Goal: Use online tool/utility: Utilize a website feature to perform a specific function

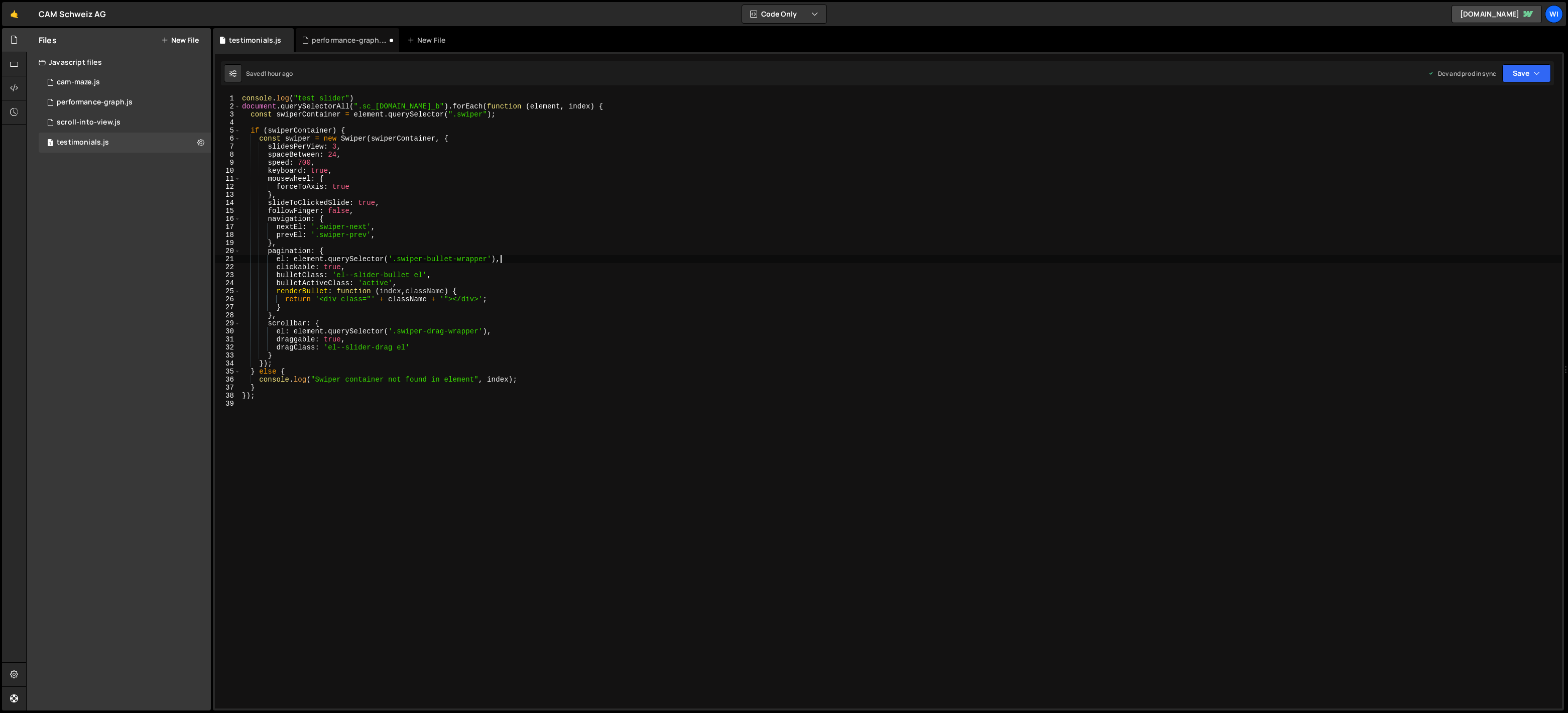
scroll to position [0, 11]
drag, startPoint x: 332, startPoint y: 146, endPoint x: 337, endPoint y: 146, distance: 5.0
click at [337, 146] on div "console . log ( "test slider" ) document . querySelectorAll ( ".sc_[DOMAIN_NAME…" at bounding box center [901, 410] width 1322 height 631
click at [1521, 69] on button "Save" at bounding box center [1526, 73] width 49 height 18
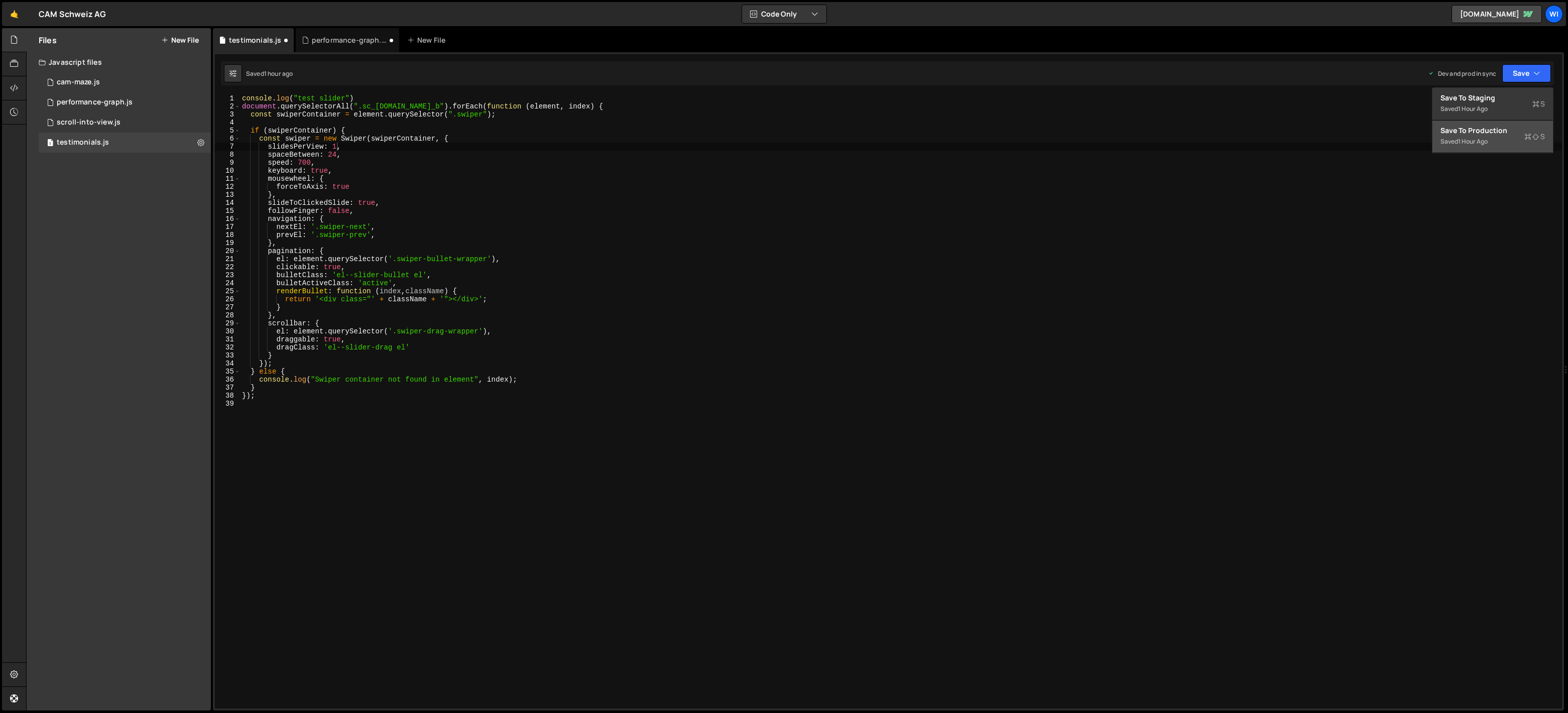
click at [1472, 132] on div "Save to Production S" at bounding box center [1493, 130] width 104 height 10
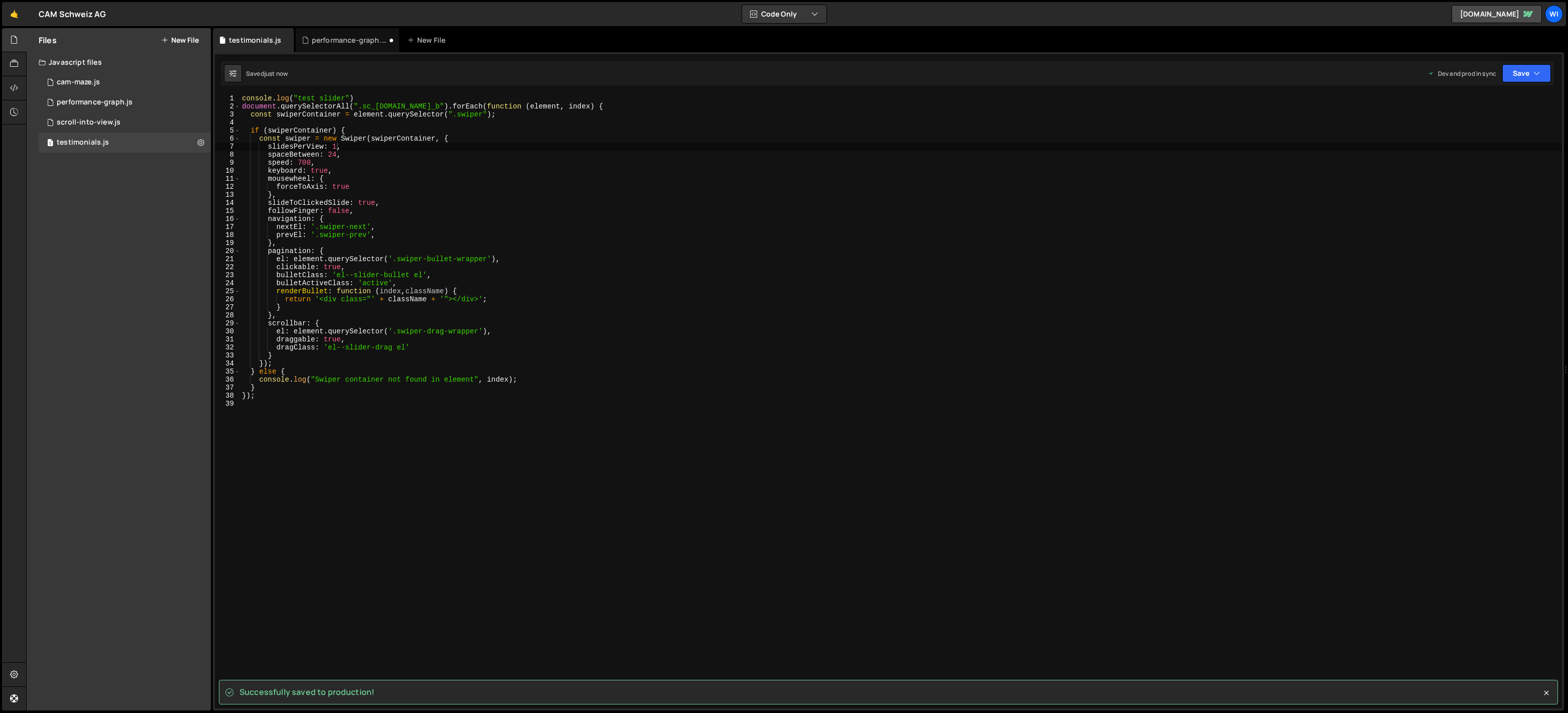
click at [465, 180] on div "console . log ( "test slider" ) document . querySelectorAll ( ".sc_[DOMAIN_NAME…" at bounding box center [901, 410] width 1322 height 631
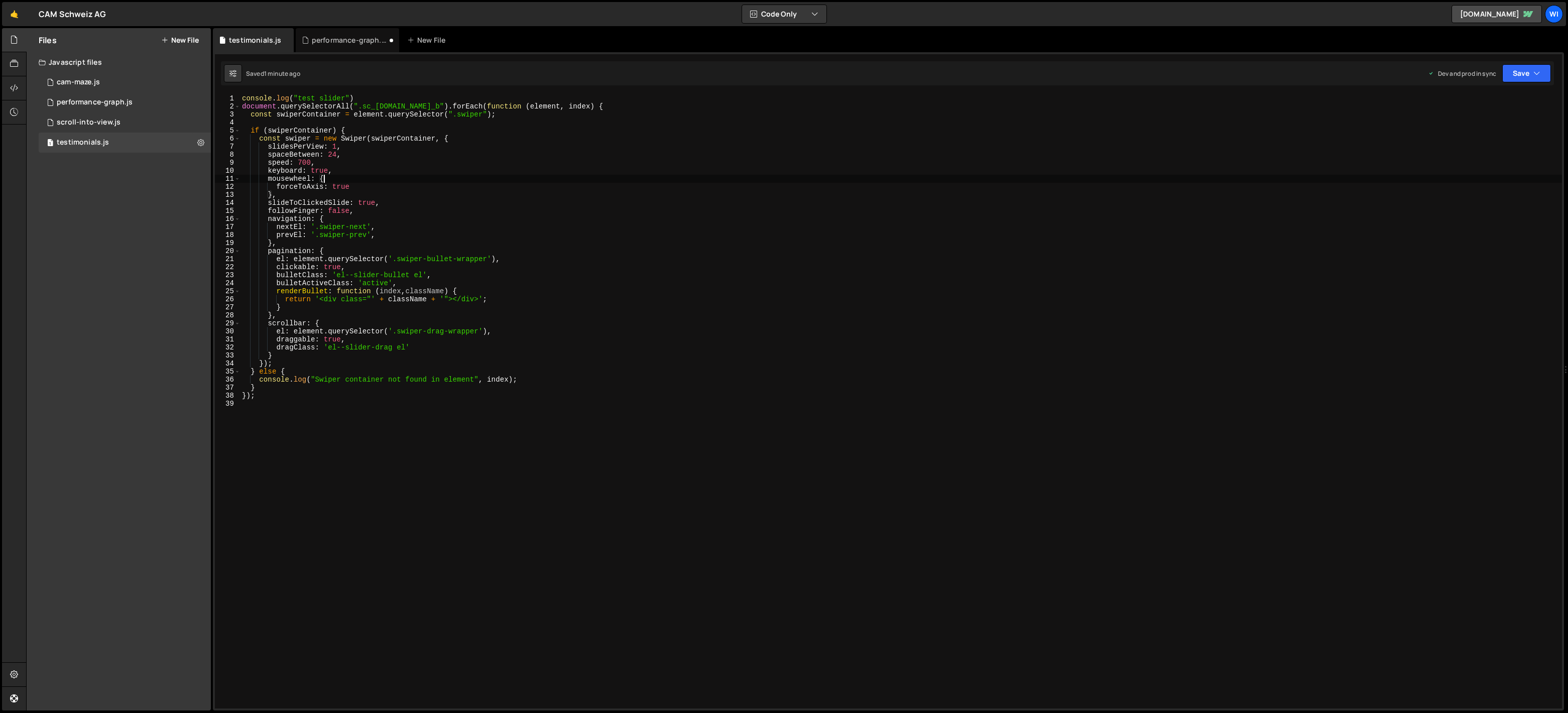
click at [429, 294] on div "console . log ( "test slider" ) document . querySelectorAll ( ".sc_[DOMAIN_NAME…" at bounding box center [901, 410] width 1322 height 631
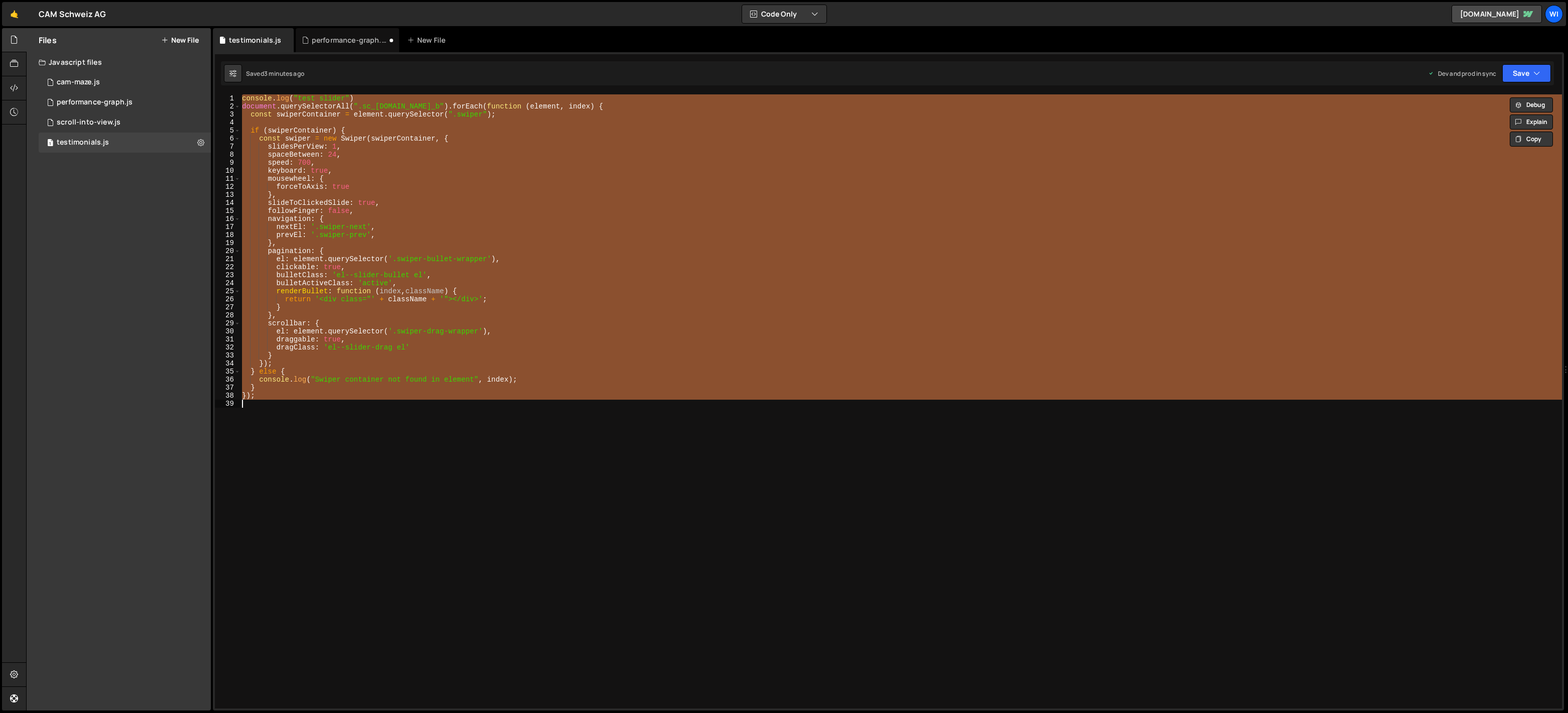
click at [418, 218] on div "console . log ( "test slider" ) document . querySelectorAll ( ".sc_[DOMAIN_NAME…" at bounding box center [901, 401] width 1322 height 614
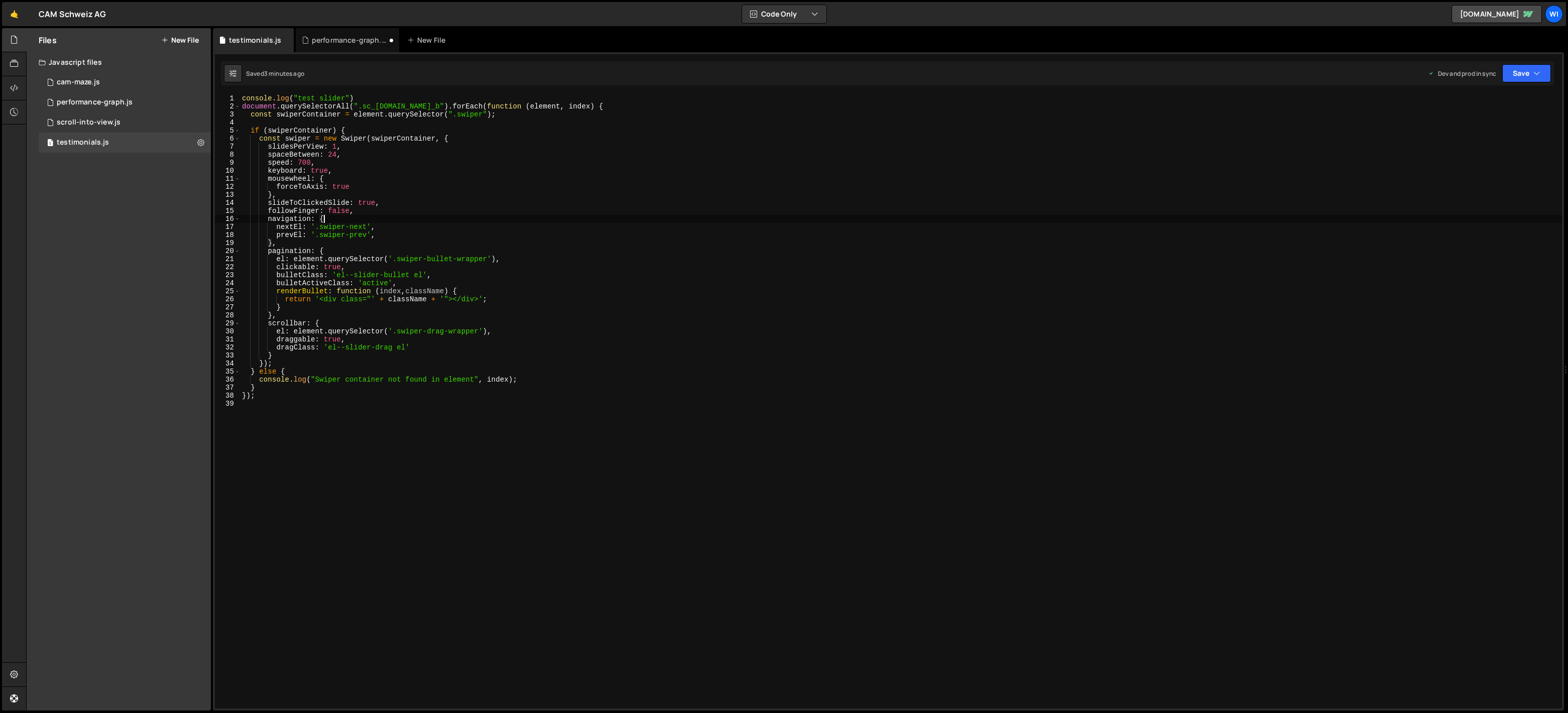
click at [417, 211] on div "console . log ( "test slider" ) document . querySelectorAll ( ".sc_[DOMAIN_NAME…" at bounding box center [901, 410] width 1322 height 631
type textarea "followFinger: false,"
paste textarea "loop: true"
type textarea "loop: true,"
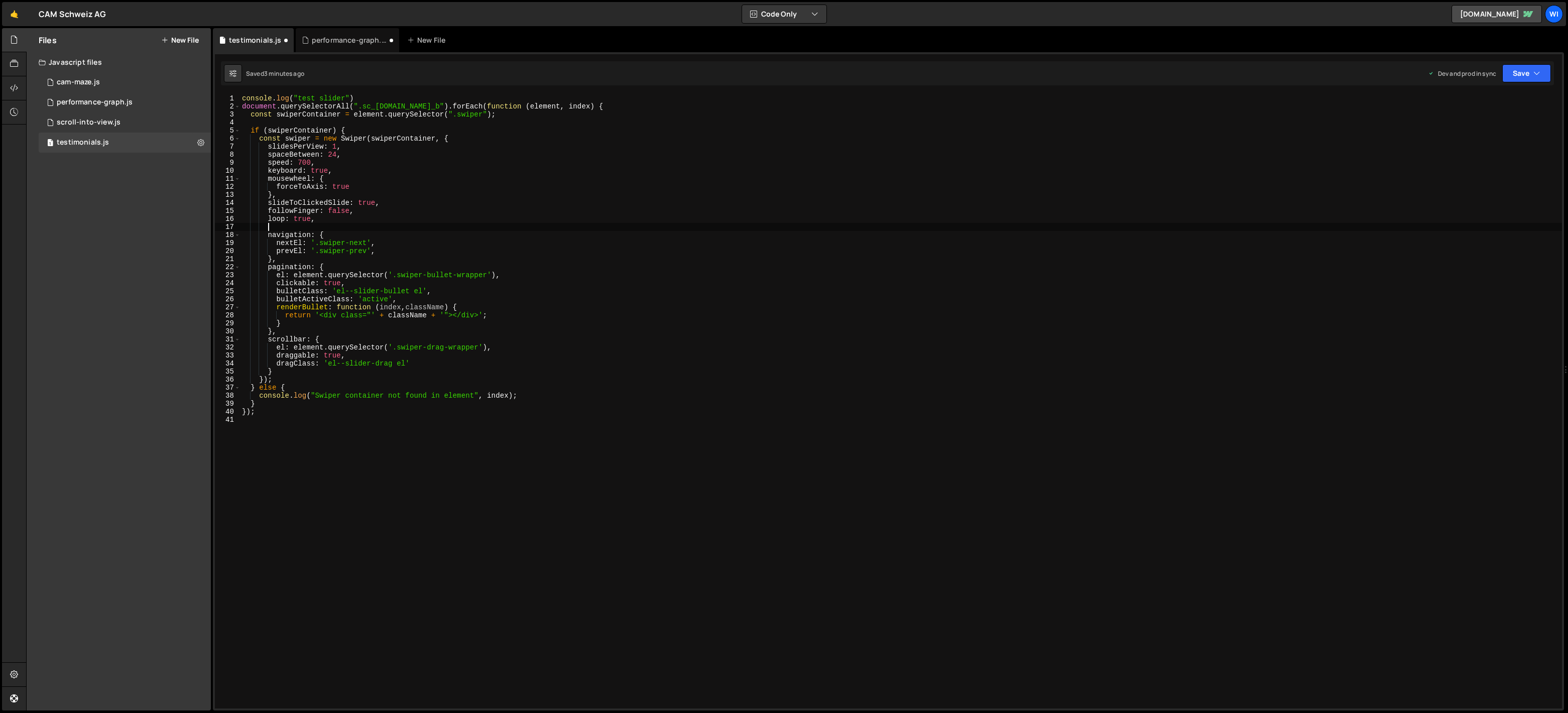
scroll to position [0, 1]
paste textarea "centeredSlides: true"
click at [338, 146] on div "console . log ( "test slider" ) document . querySelectorAll ( ".sc_[DOMAIN_NAME…" at bounding box center [901, 410] width 1322 height 631
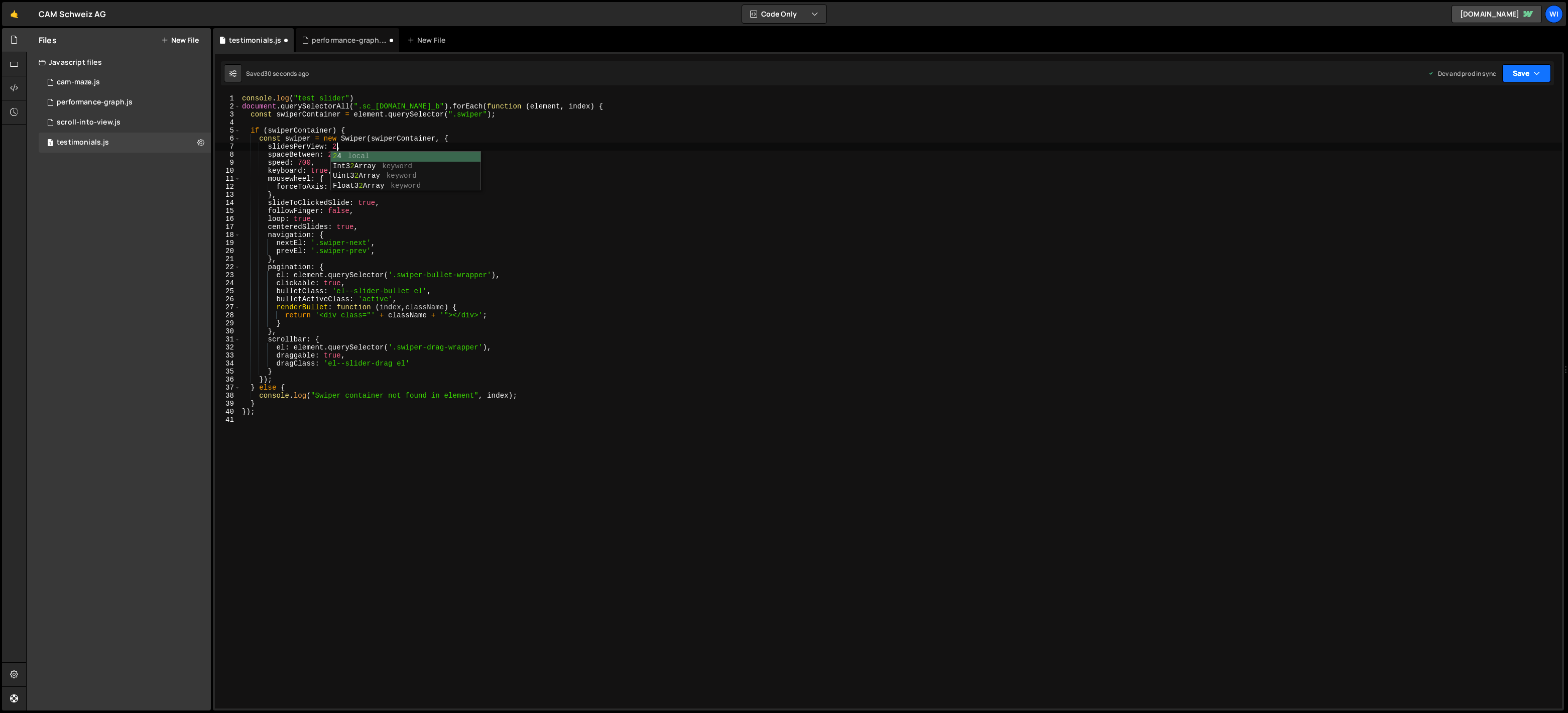
type textarea "slidesPerView: 2,"
click at [1523, 75] on button "Save" at bounding box center [1526, 73] width 49 height 18
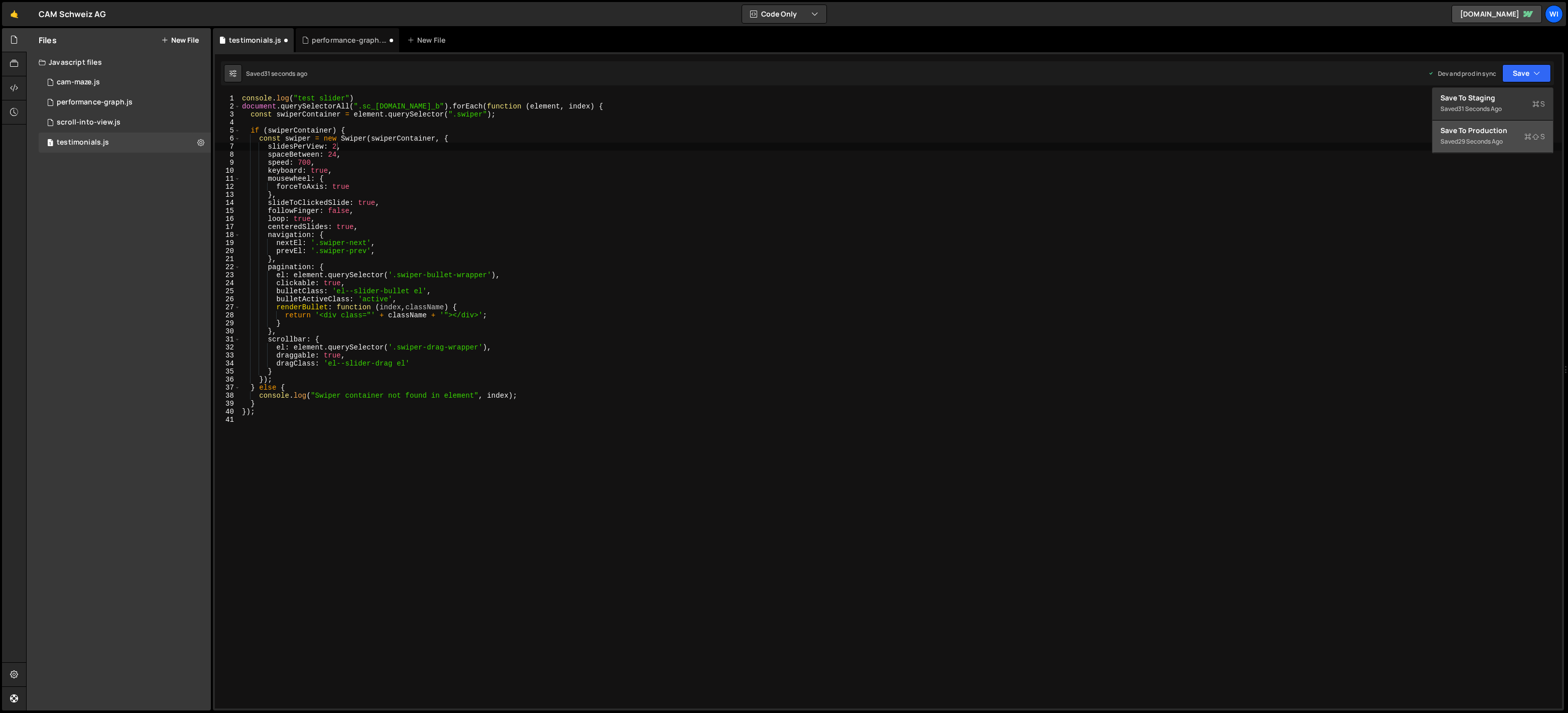
click at [1487, 129] on div "Save to Production S" at bounding box center [1493, 130] width 104 height 10
